Goal: Task Accomplishment & Management: Complete application form

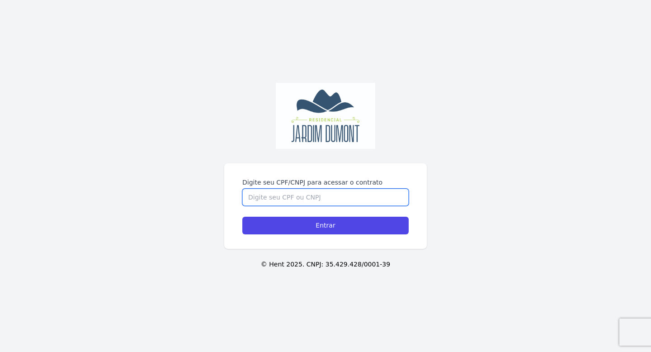
click at [266, 203] on input "Digite seu CPF/CNPJ para acessar o contrato" at bounding box center [325, 197] width 166 height 17
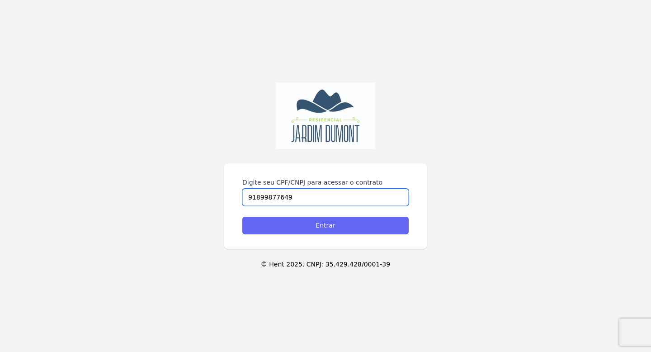
type input "91899877649"
click at [286, 227] on input "Entrar" at bounding box center [325, 226] width 166 height 18
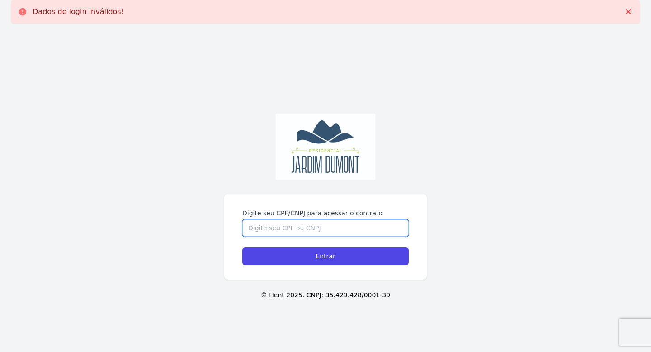
click at [270, 232] on input "Digite seu CPF/CNPJ para acessar o contrato" at bounding box center [325, 227] width 166 height 17
type input "918.998.776-49"
click at [323, 247] on div "Entrar" at bounding box center [325, 256] width 166 height 18
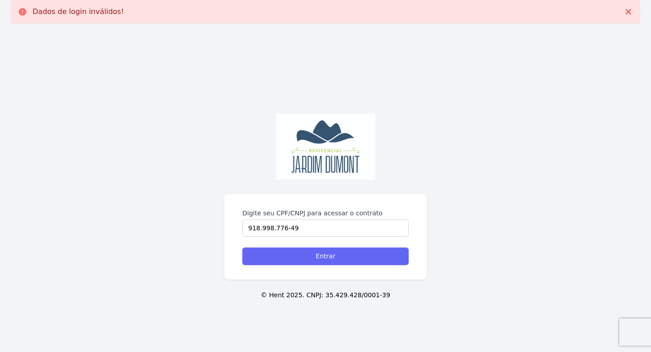
click at [313, 253] on input "Entrar" at bounding box center [325, 256] width 166 height 18
